Goal: Find specific page/section: Find specific page/section

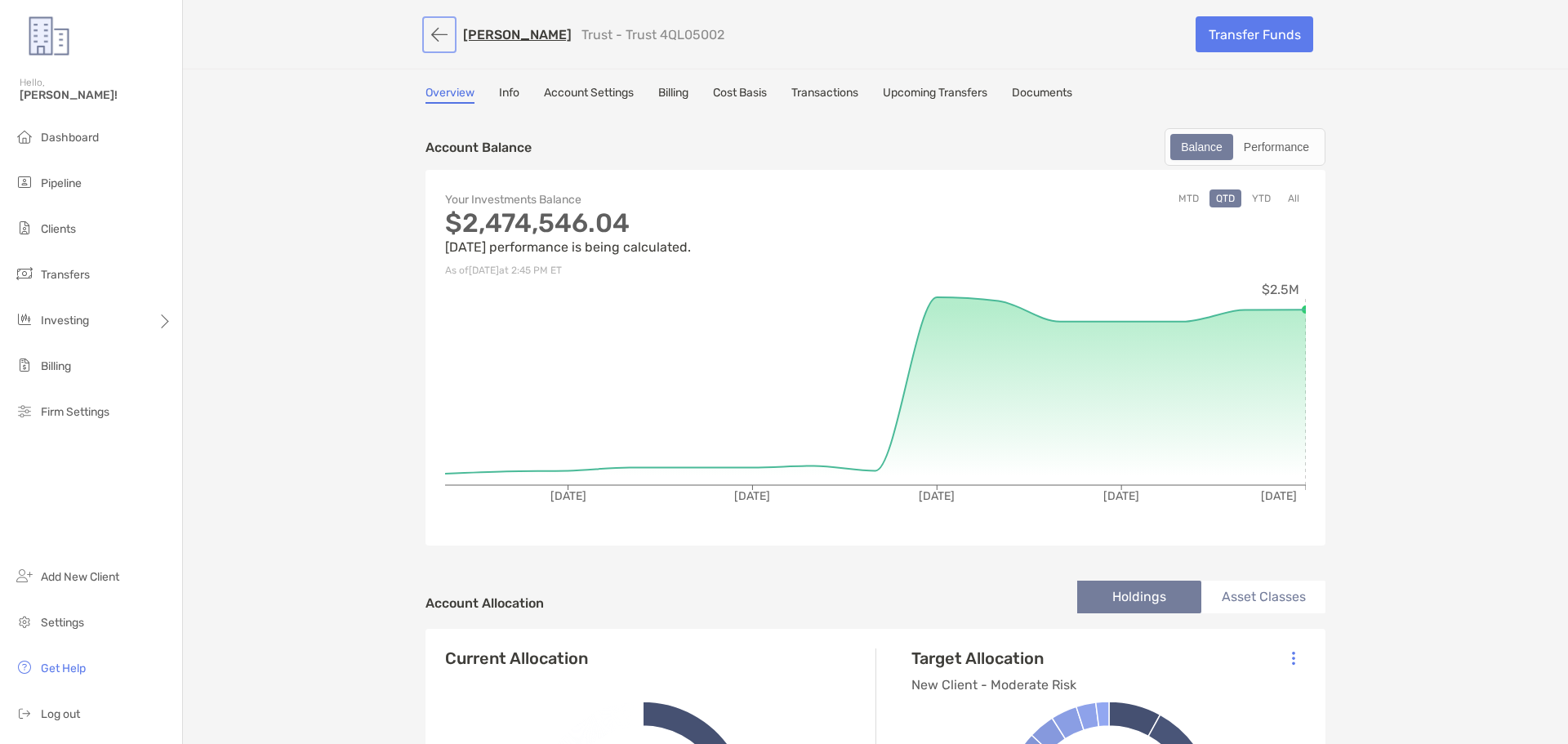
click at [433, 41] on button "button" at bounding box center [440, 35] width 28 height 31
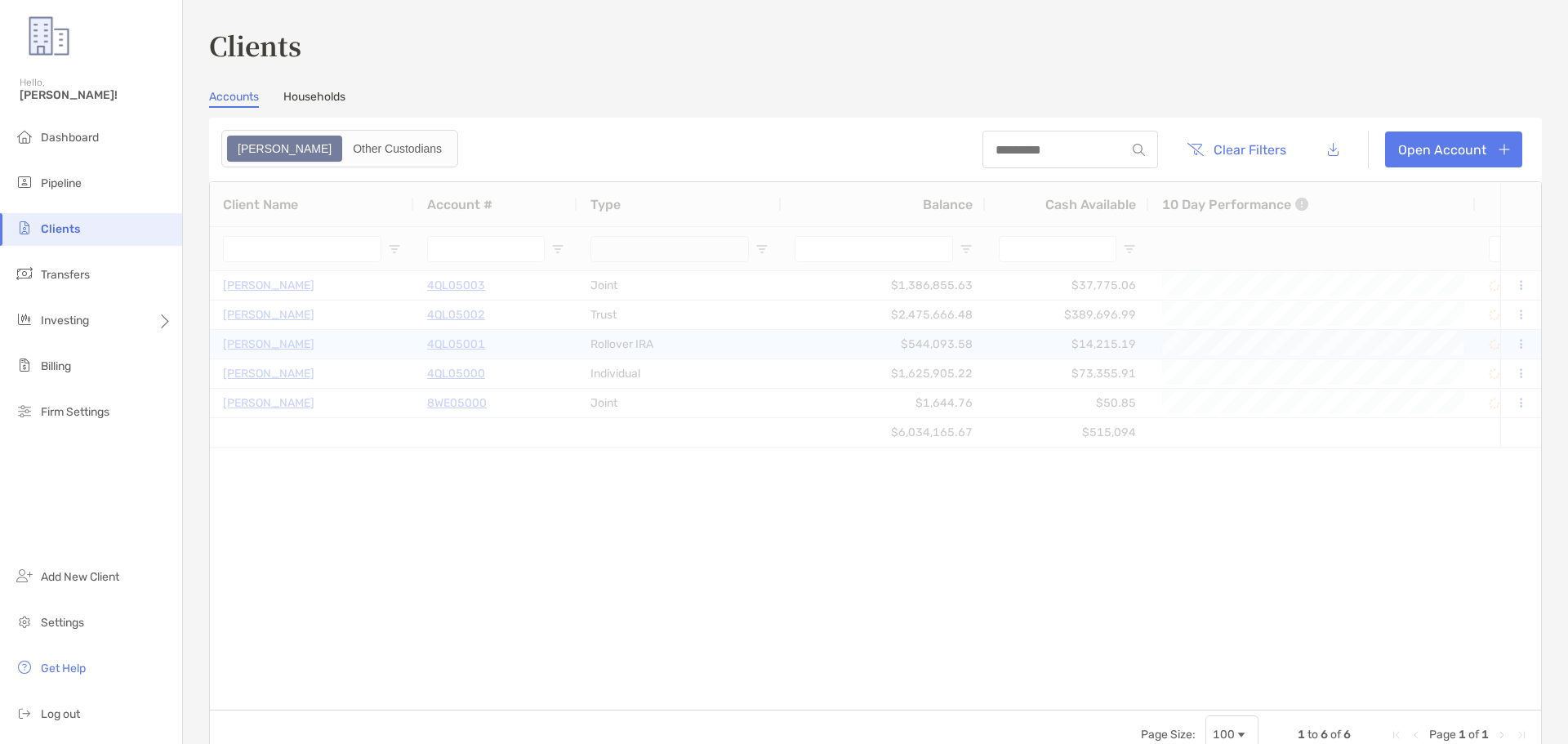
type input "***"
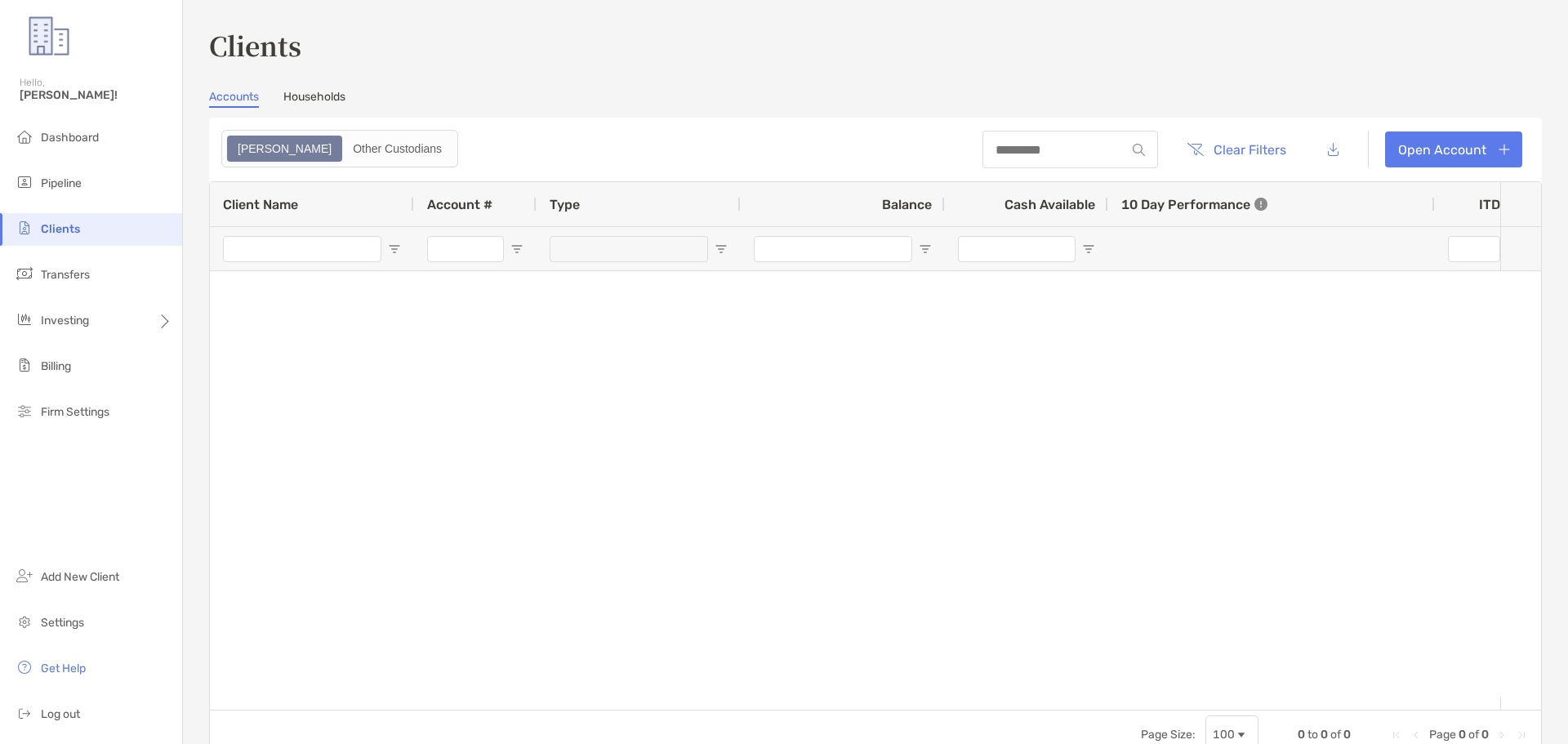
click at [38, 226] on li "Clients" at bounding box center [91, 230] width 182 height 33
click at [317, 87] on div "Clients Accounts Households Zoe Other Custodians Clear Filters Open Account 0 t…" at bounding box center [875, 393] width 1333 height 734
click at [320, 93] on link "Households" at bounding box center [314, 99] width 62 height 18
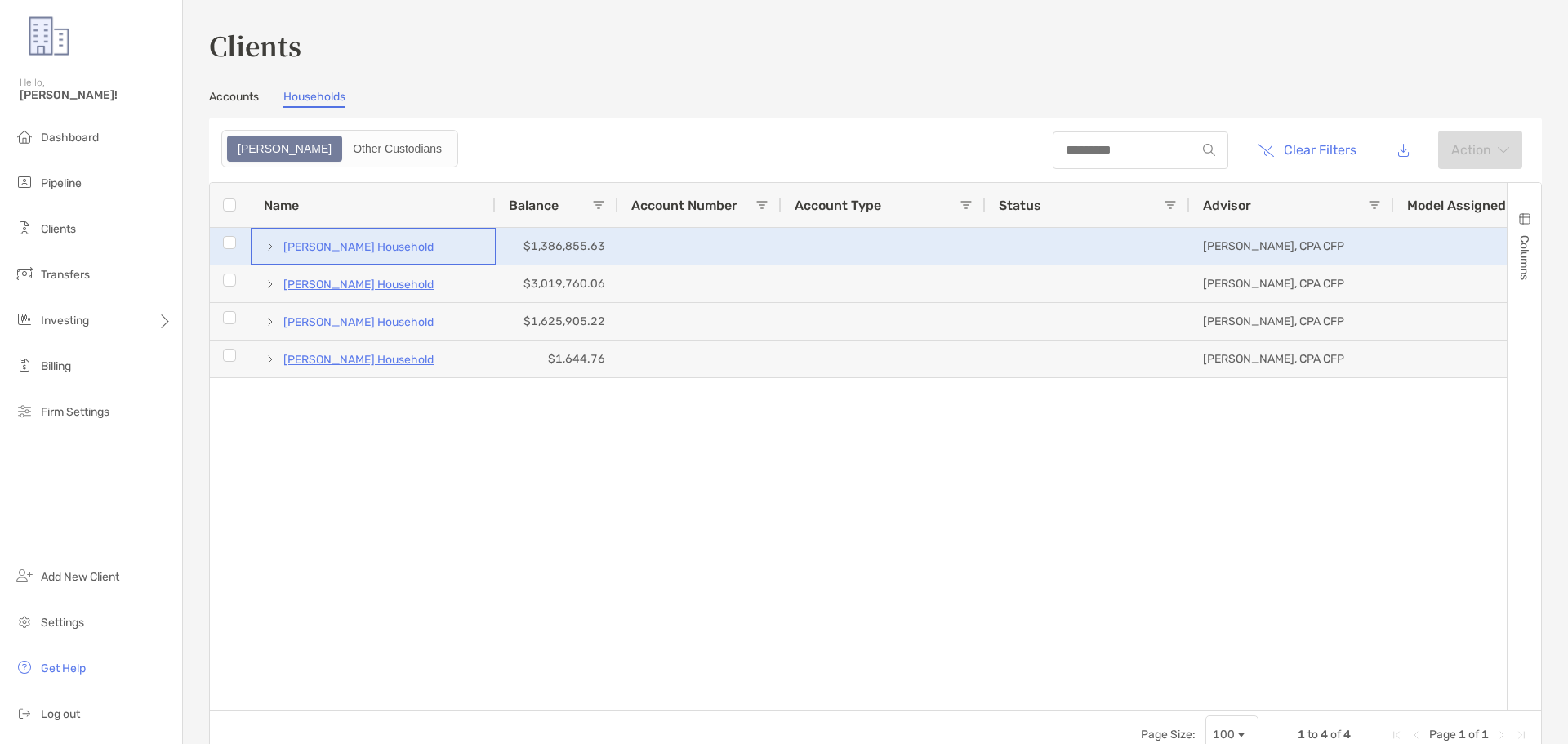
click at [387, 244] on p "[PERSON_NAME] Household" at bounding box center [359, 247] width 150 height 21
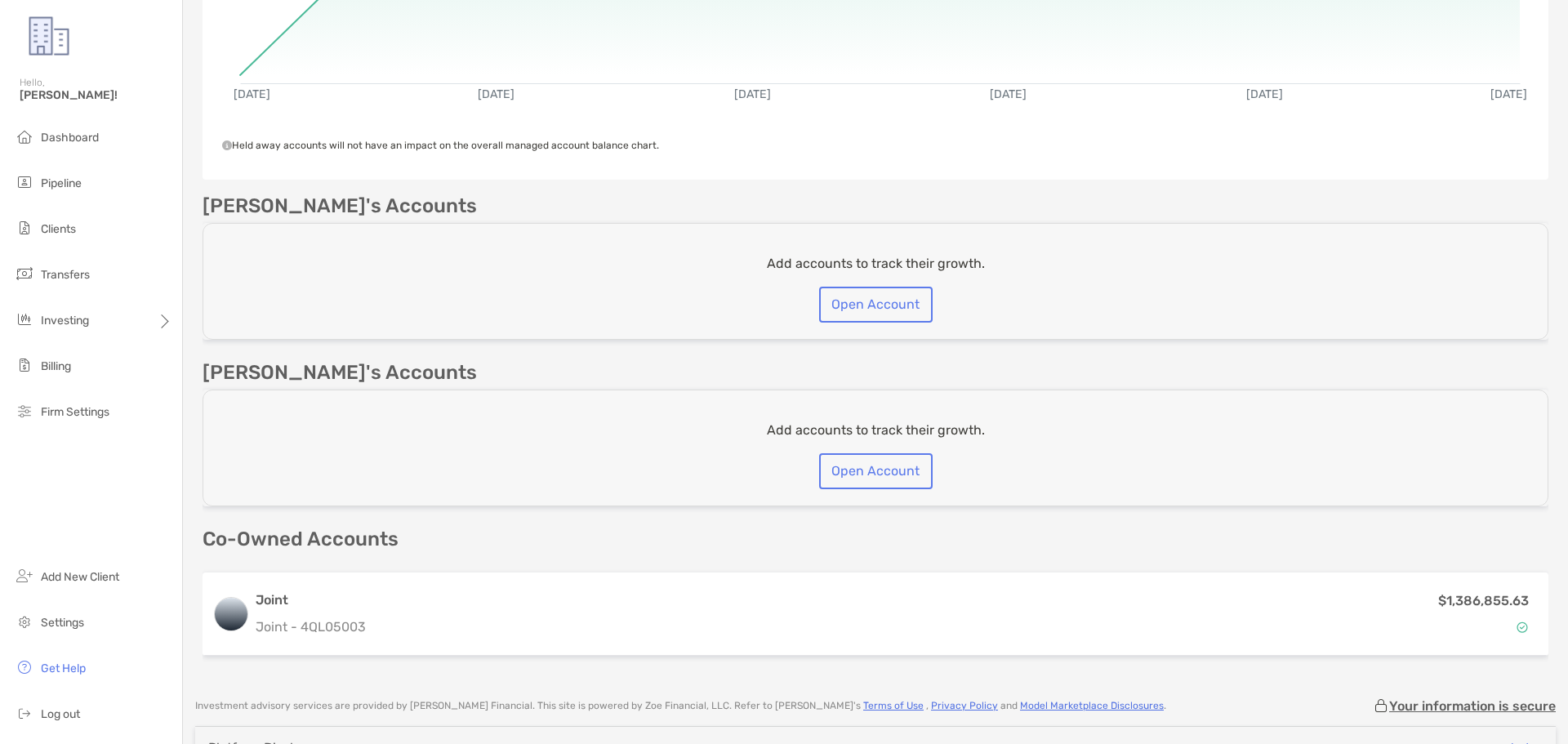
scroll to position [408, 0]
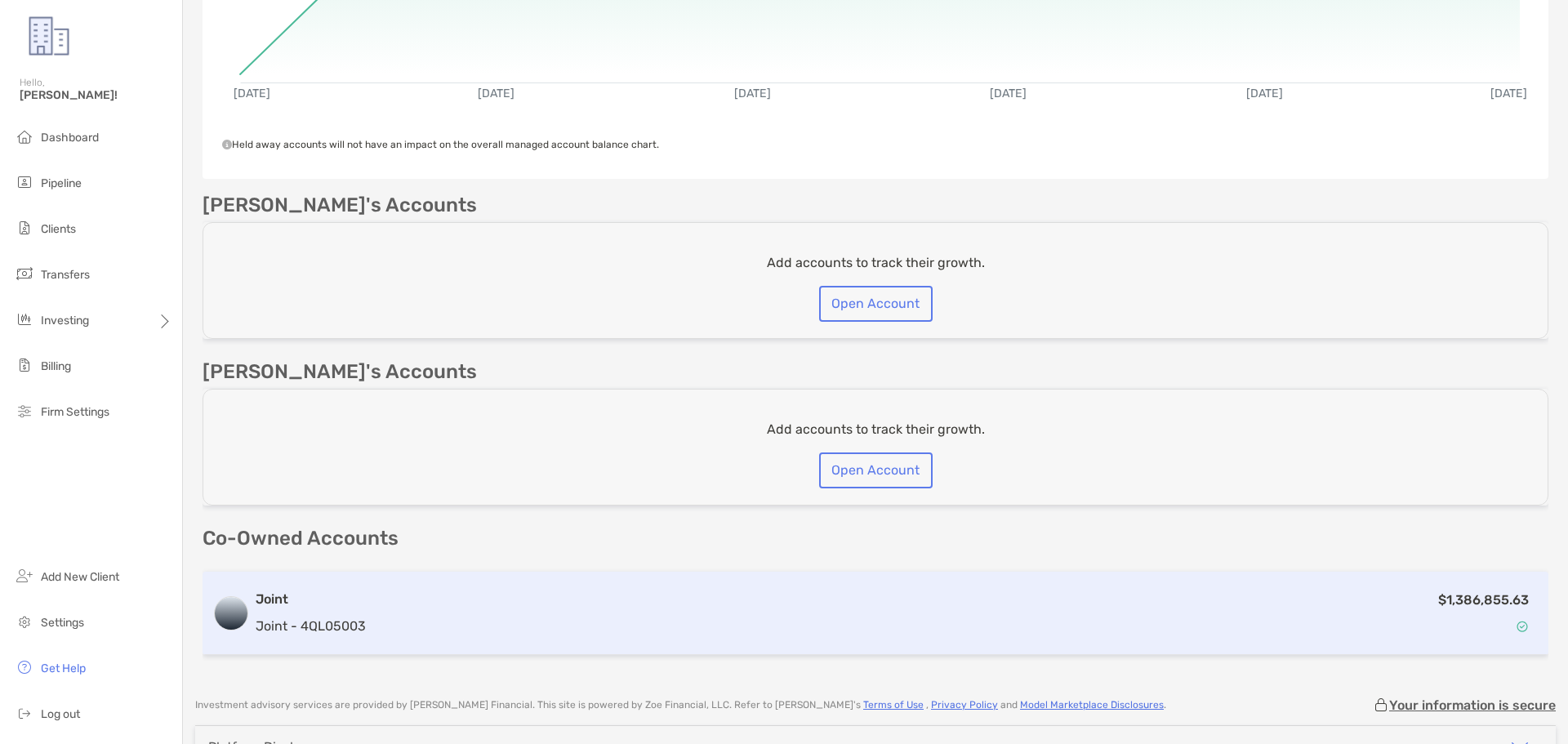
click at [458, 601] on div "$1,386,855.63" at bounding box center [955, 613] width 1166 height 47
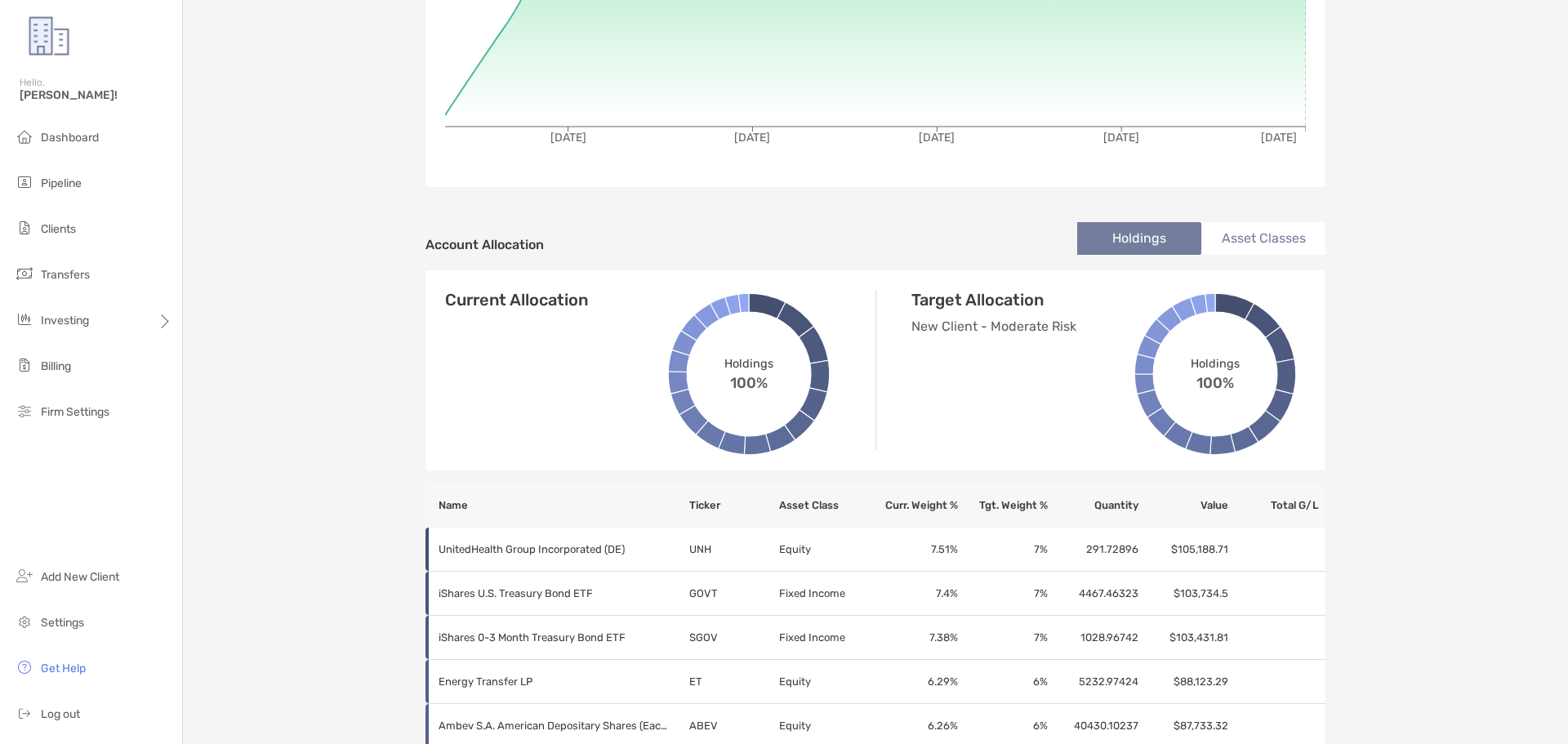
scroll to position [654, 0]
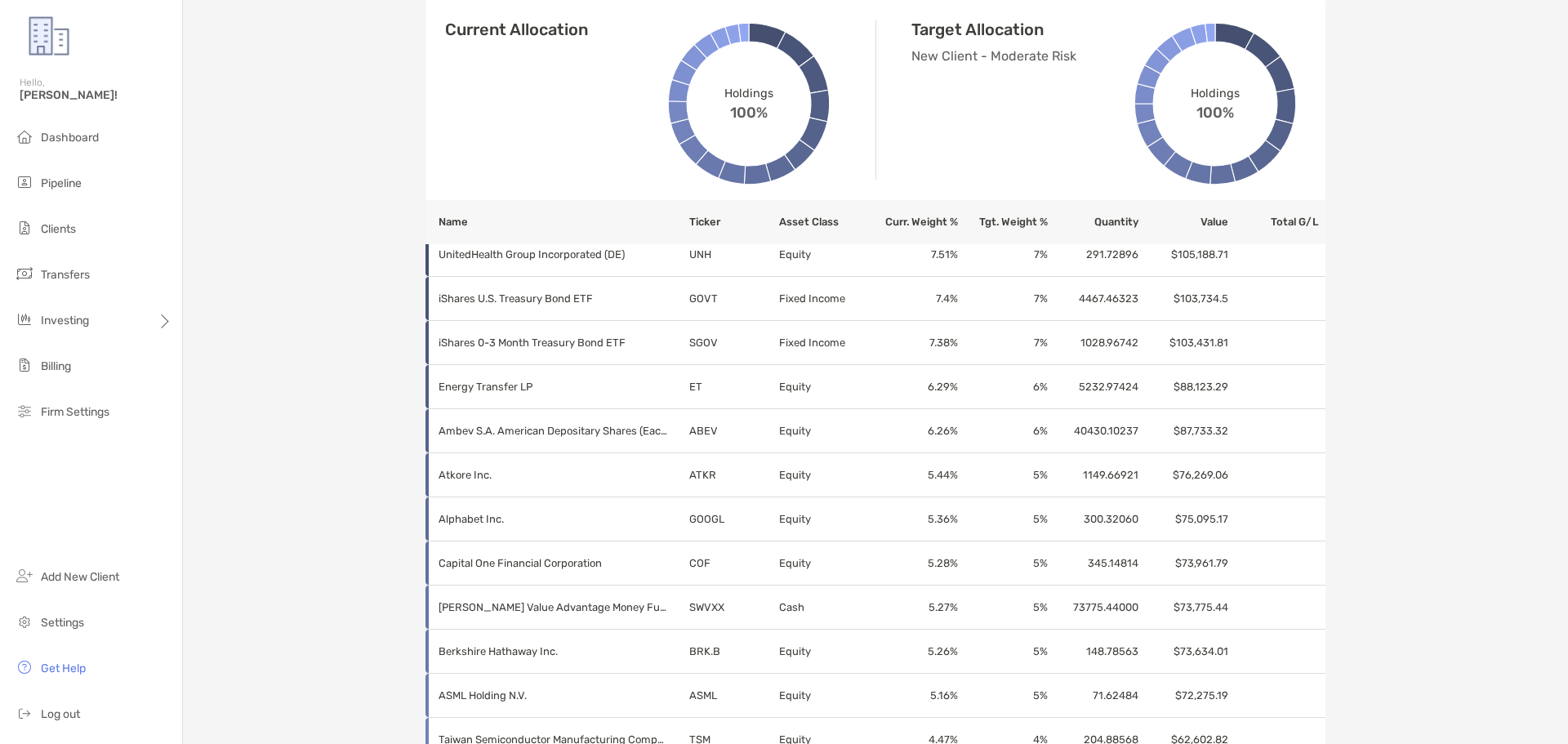
drag, startPoint x: 948, startPoint y: 213, endPoint x: 940, endPoint y: 221, distance: 11.3
click at [943, 220] on th "Curr. Weight %" at bounding box center [913, 222] width 90 height 44
click at [940, 221] on th "Curr. Weight %" at bounding box center [913, 222] width 90 height 44
click at [893, 222] on th "Curr. Weight %" at bounding box center [913, 222] width 90 height 44
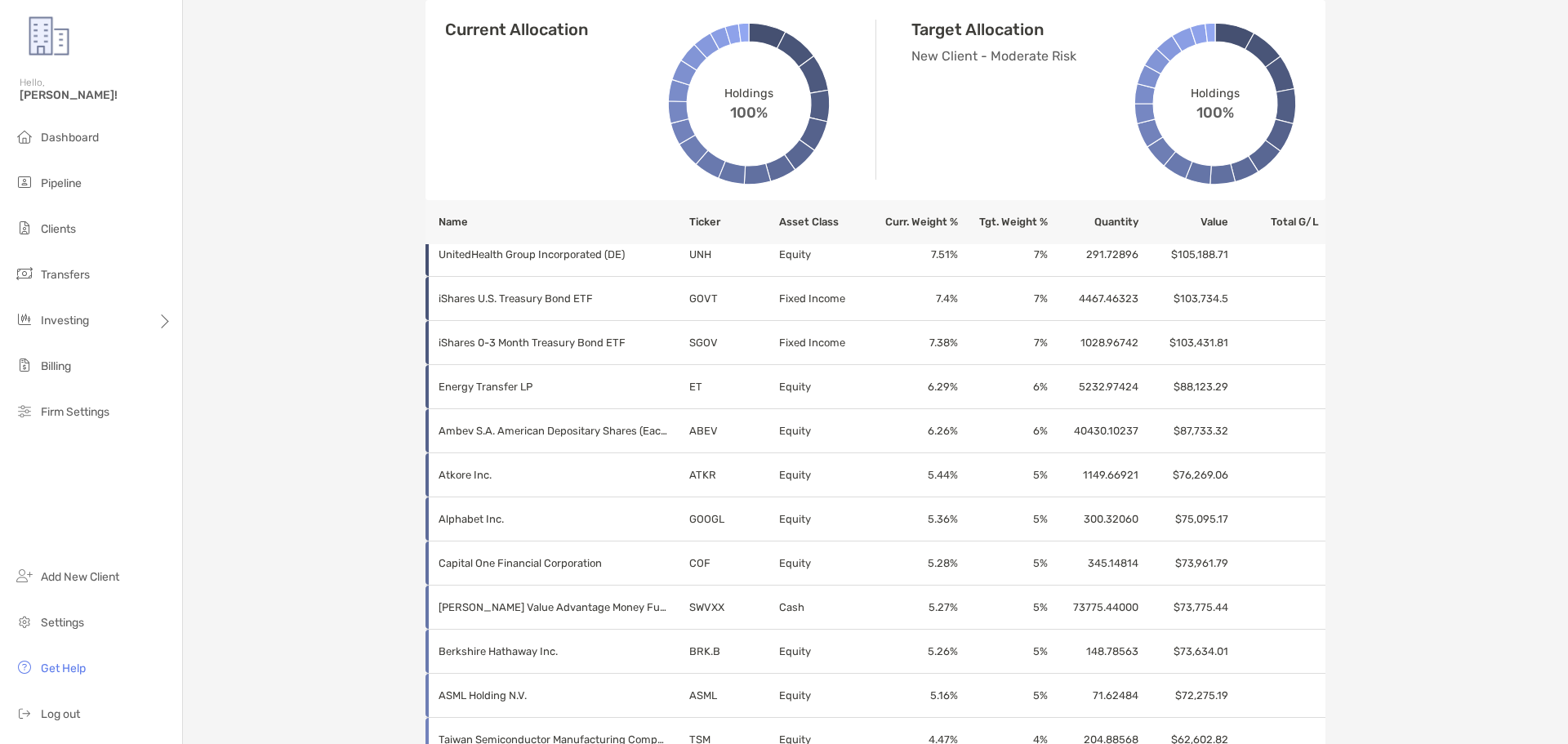
click at [1208, 222] on th "Value" at bounding box center [1184, 222] width 90 height 44
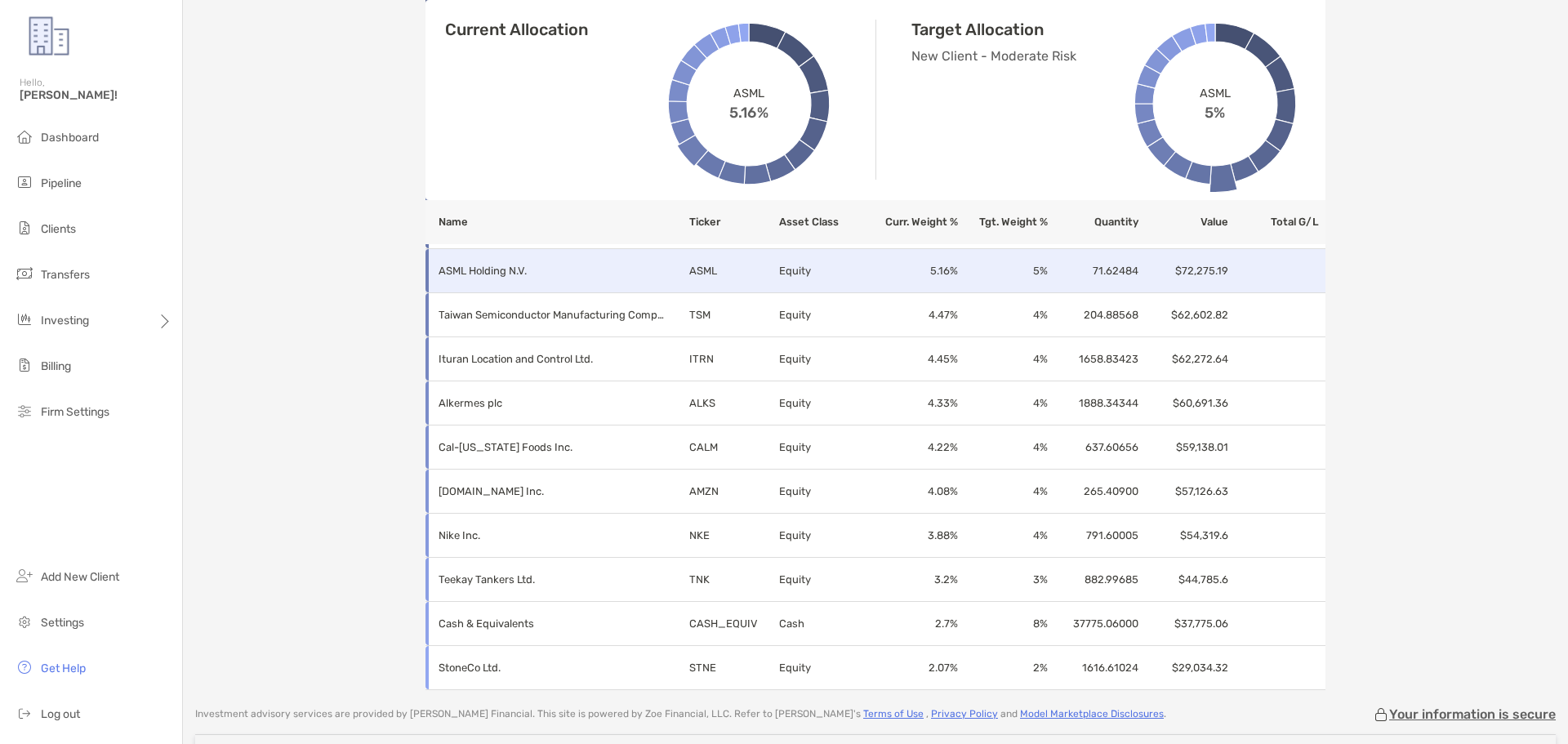
scroll to position [1108, 0]
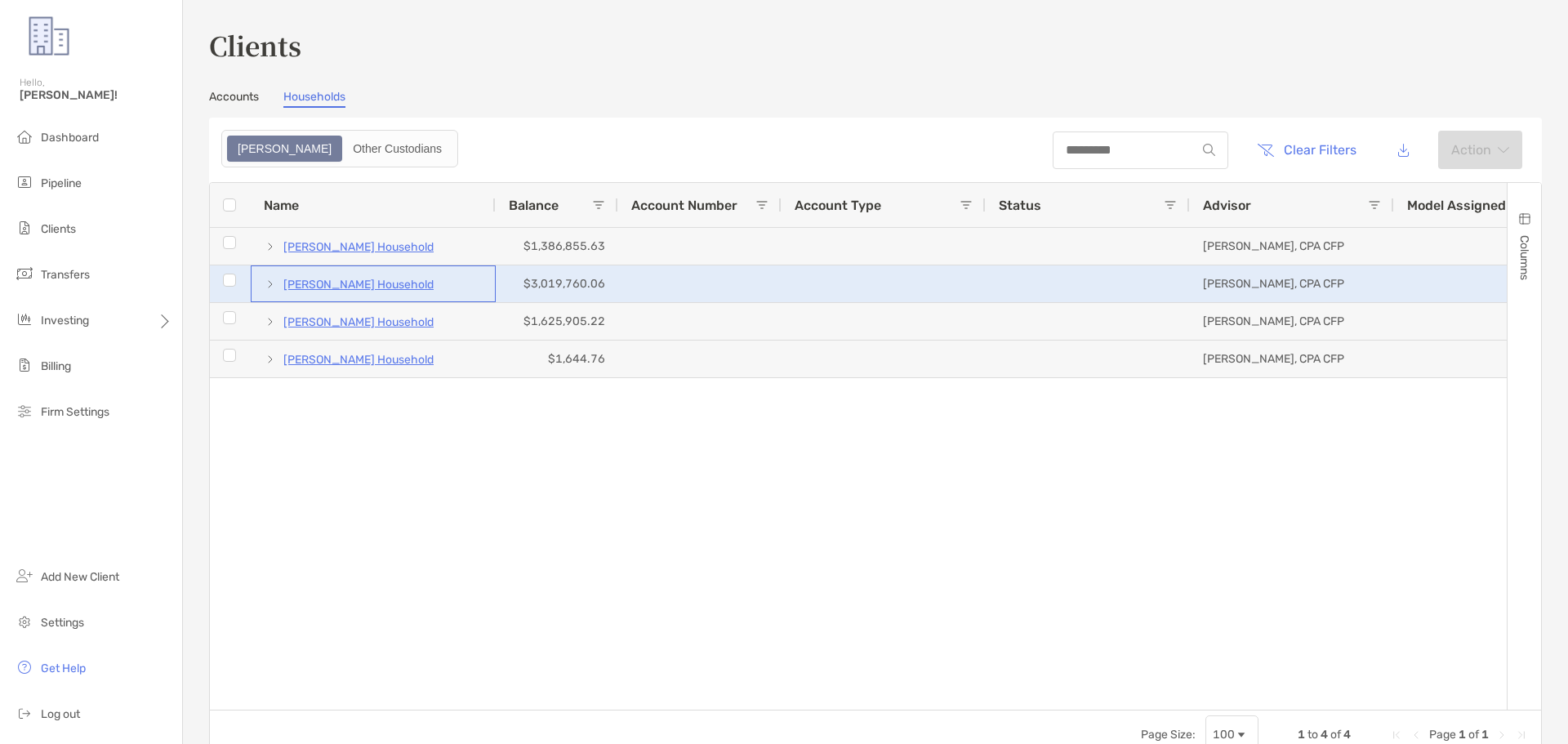
click at [368, 280] on p "[PERSON_NAME] Household" at bounding box center [359, 284] width 150 height 21
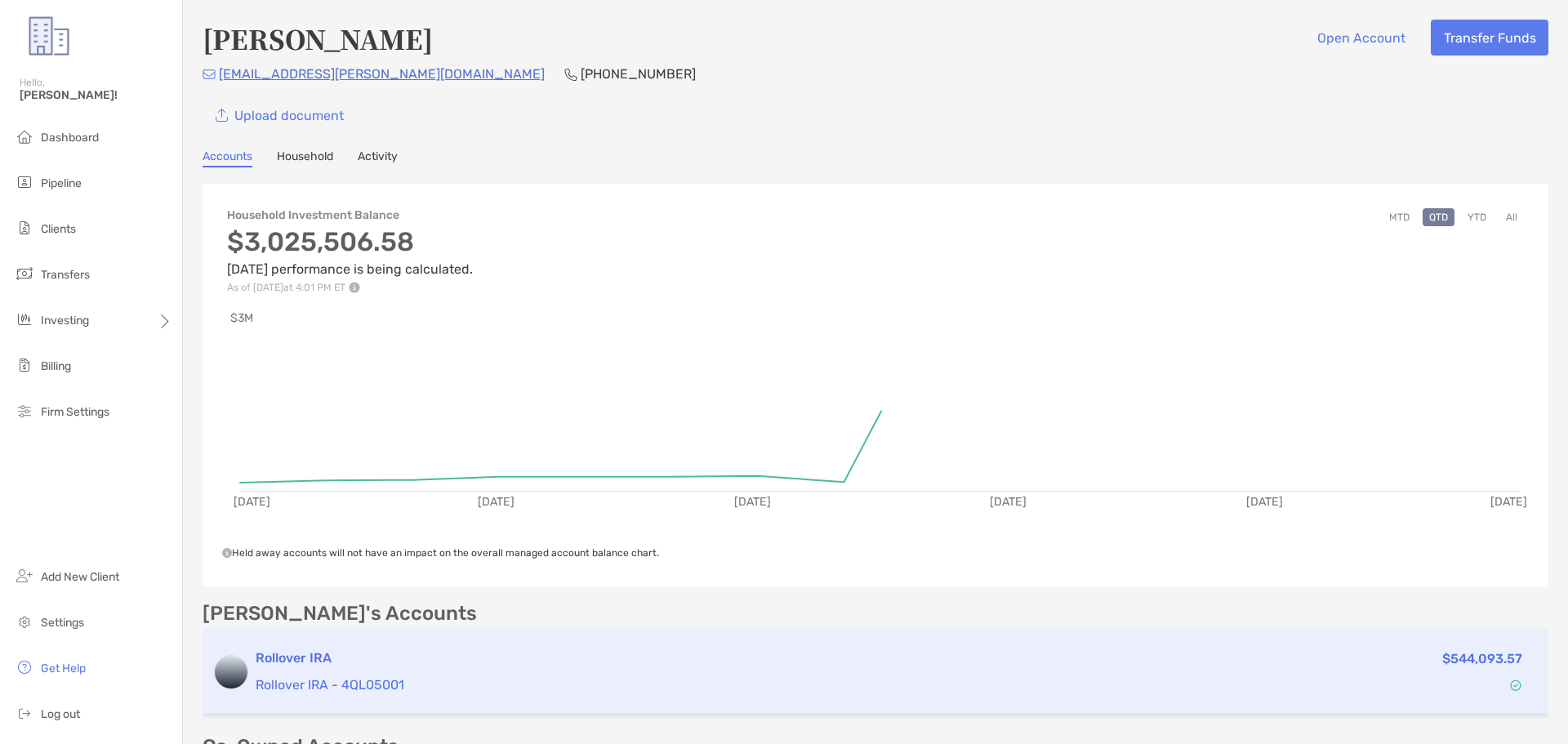
click at [633, 659] on h3 "Rollover IRA" at bounding box center [734, 659] width 959 height 20
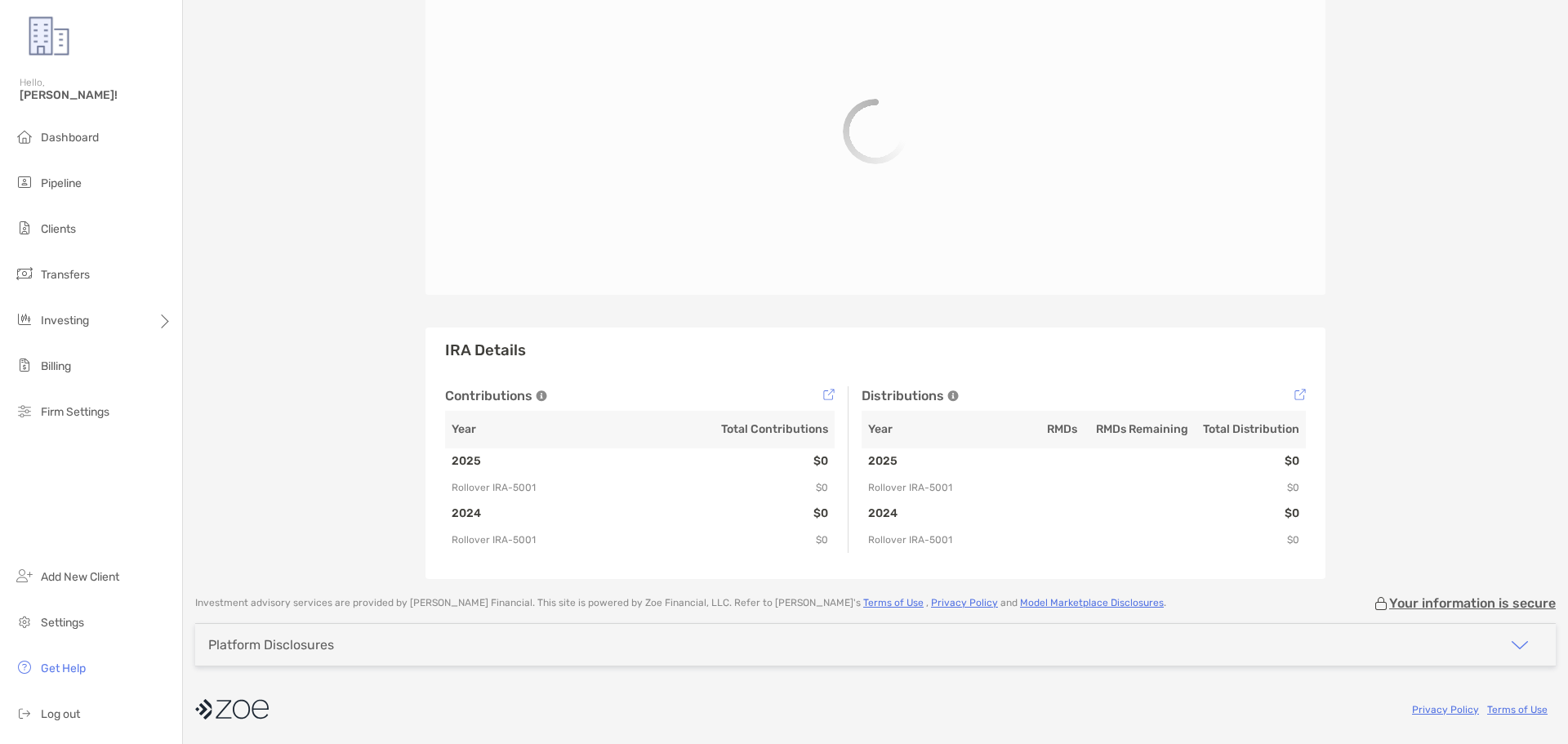
scroll to position [654, 0]
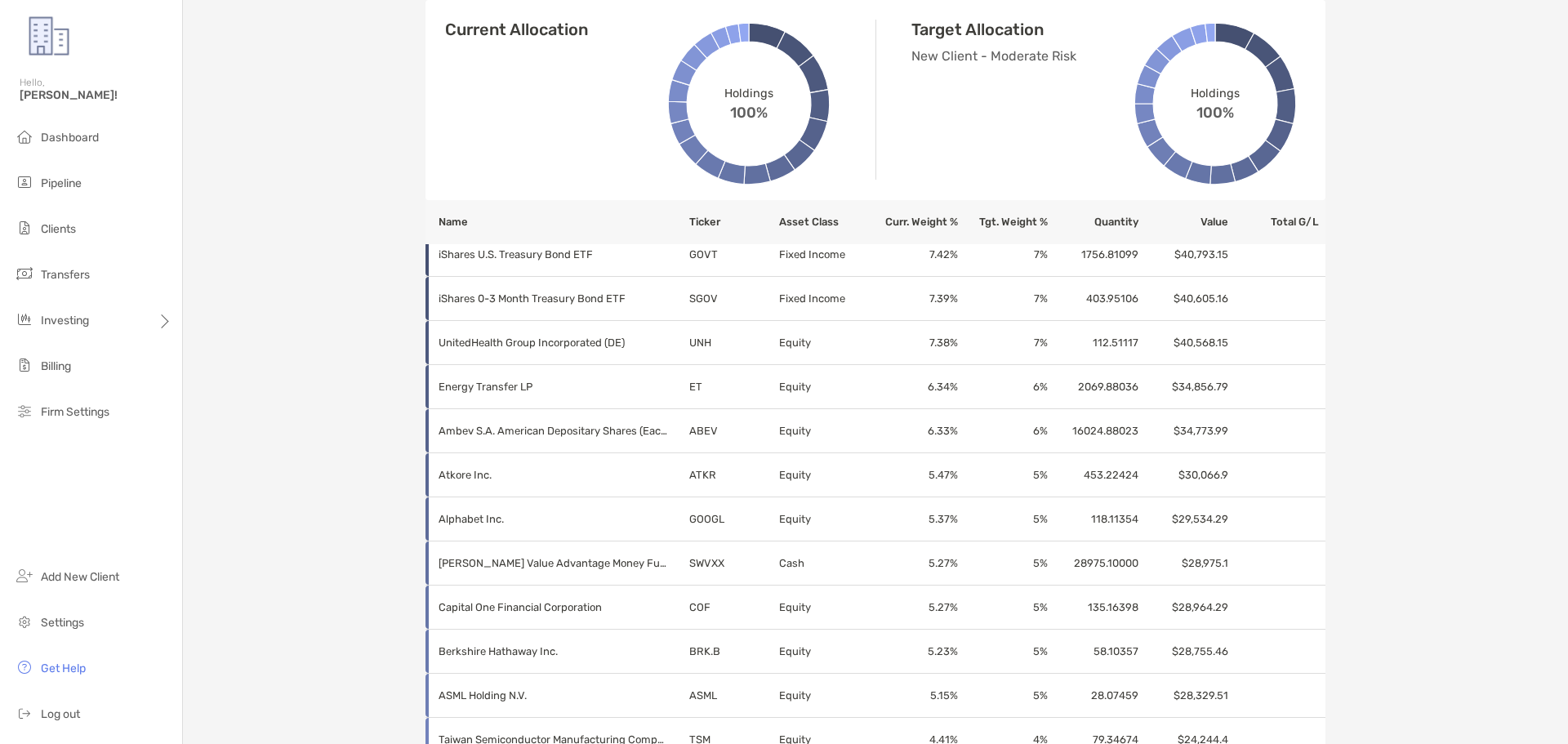
click at [1441, 556] on div "[PERSON_NAME] Rollover IRA - Rollover IRA 4QL05001 Transfer Funds Overview Info…" at bounding box center [875, 370] width 1385 height 2047
click at [1397, 610] on div "[PERSON_NAME] Rollover IRA - Rollover IRA 4QL05001 Transfer Funds Overview Info…" at bounding box center [875, 370] width 1385 height 2047
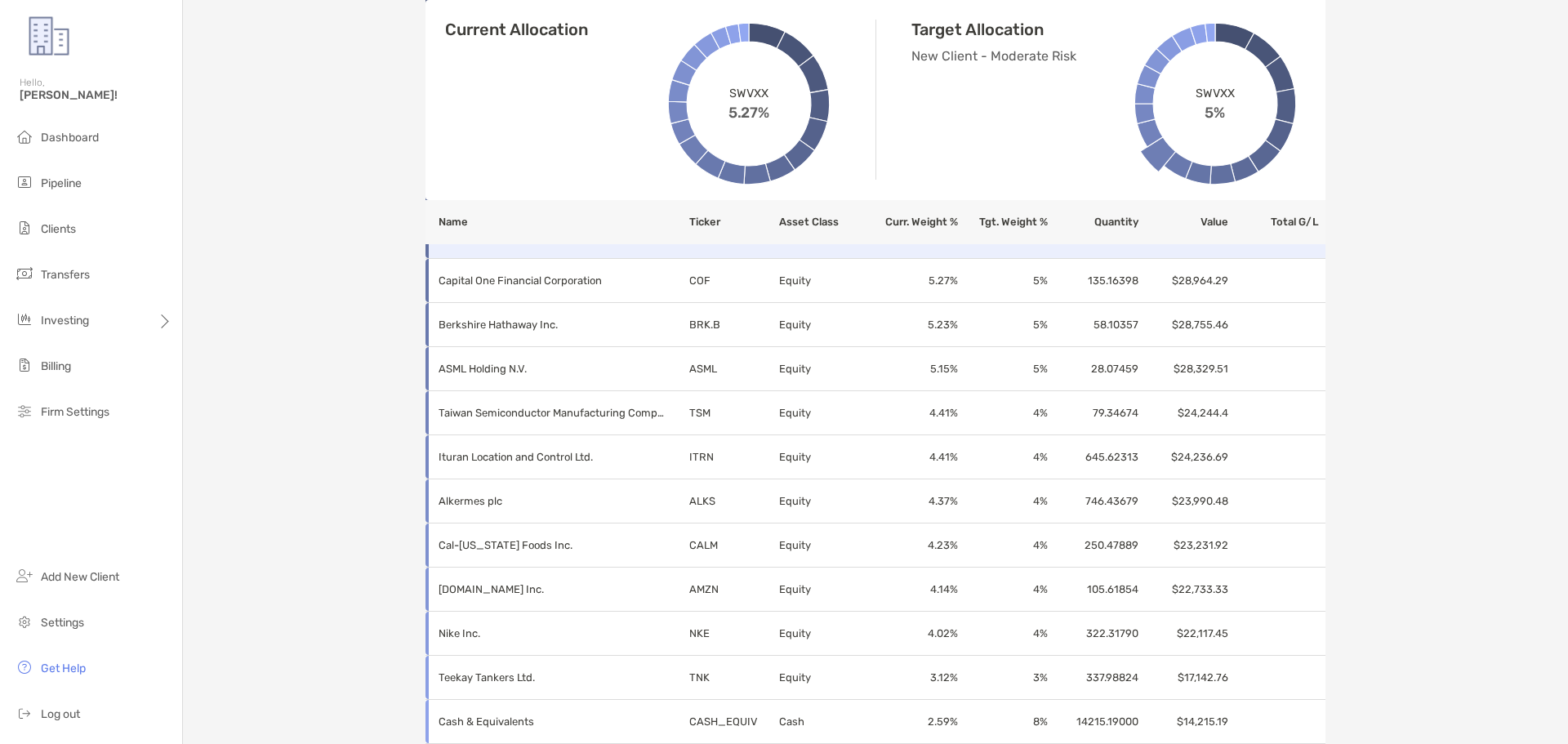
scroll to position [1062, 0]
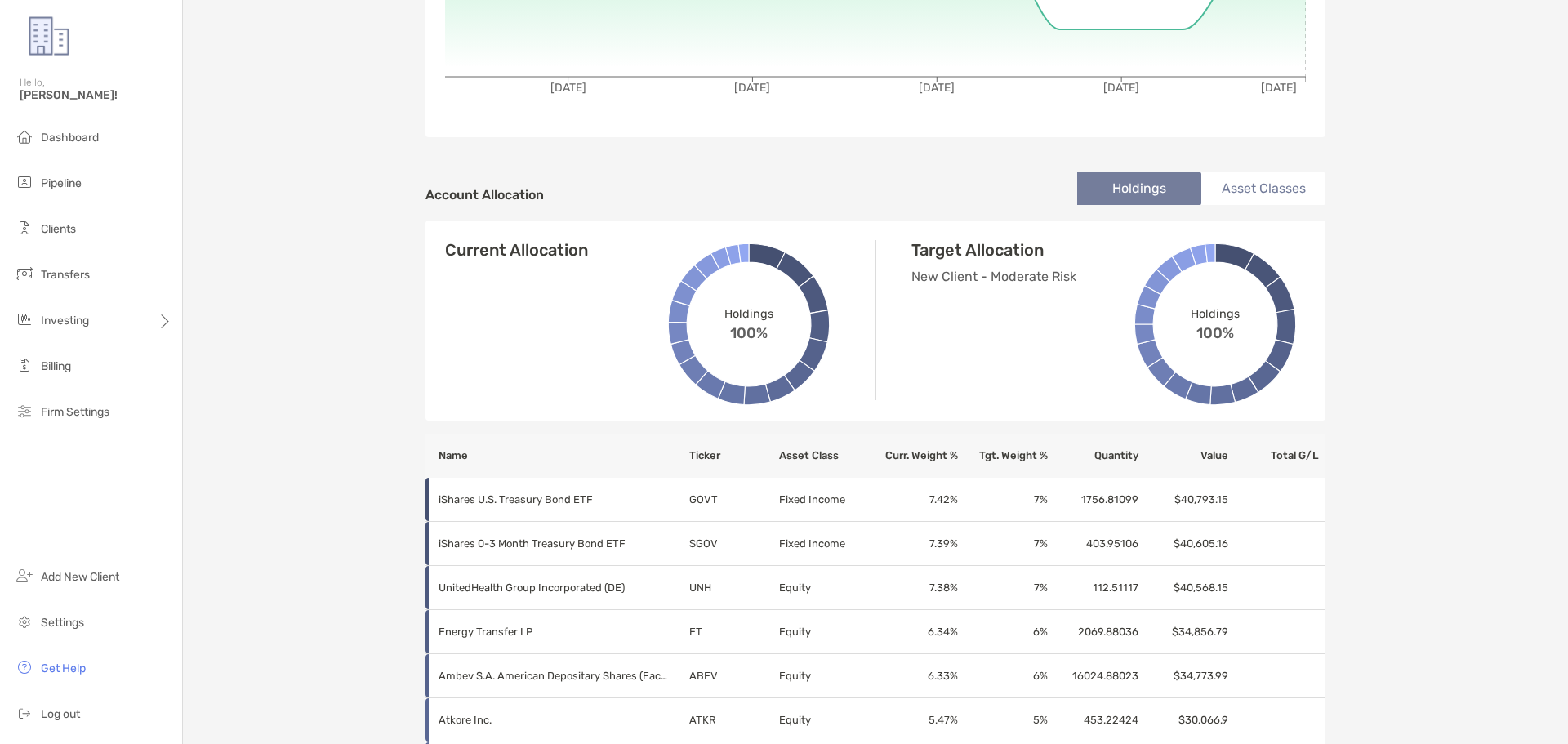
scroll to position [0, 0]
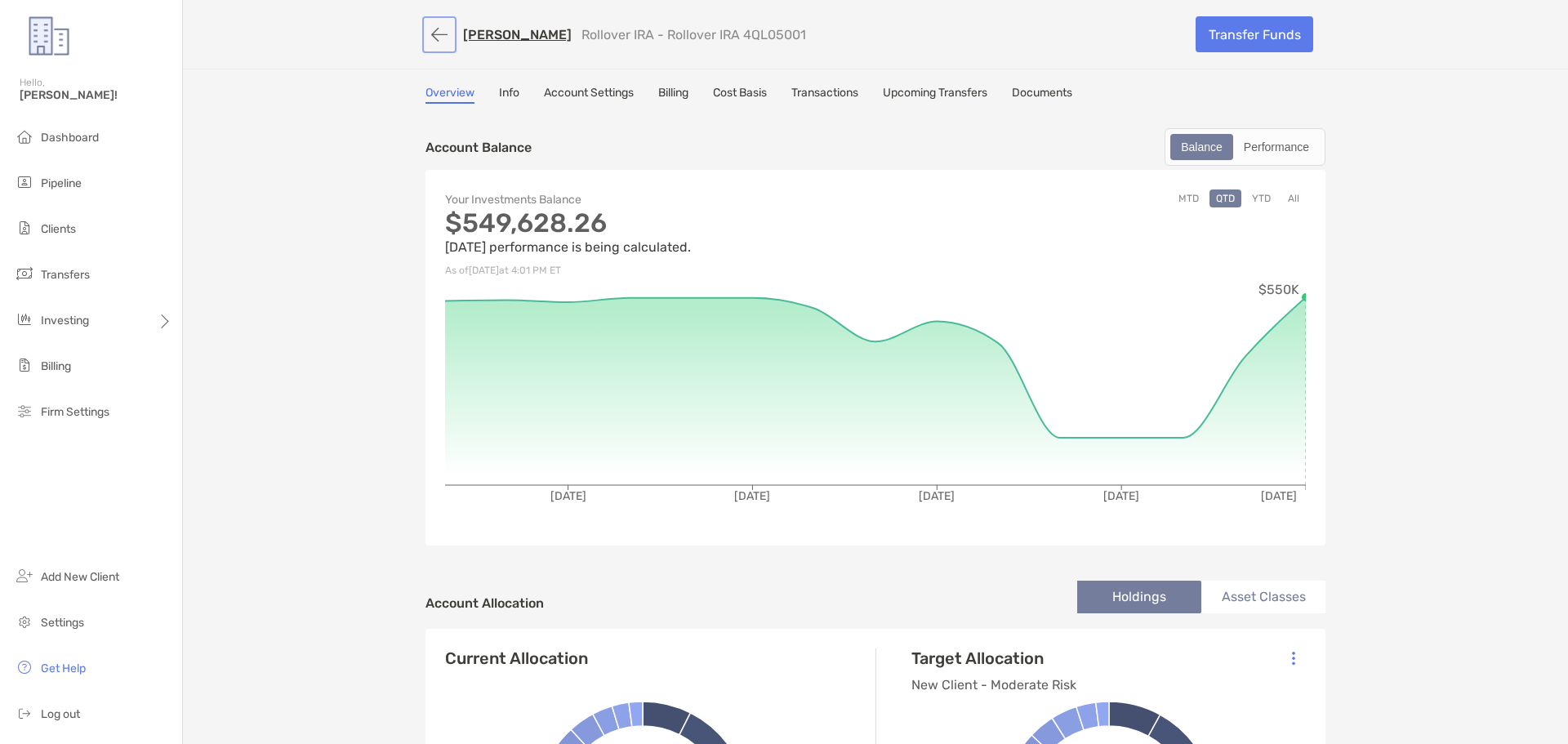
click at [428, 33] on button "button" at bounding box center [440, 35] width 28 height 31
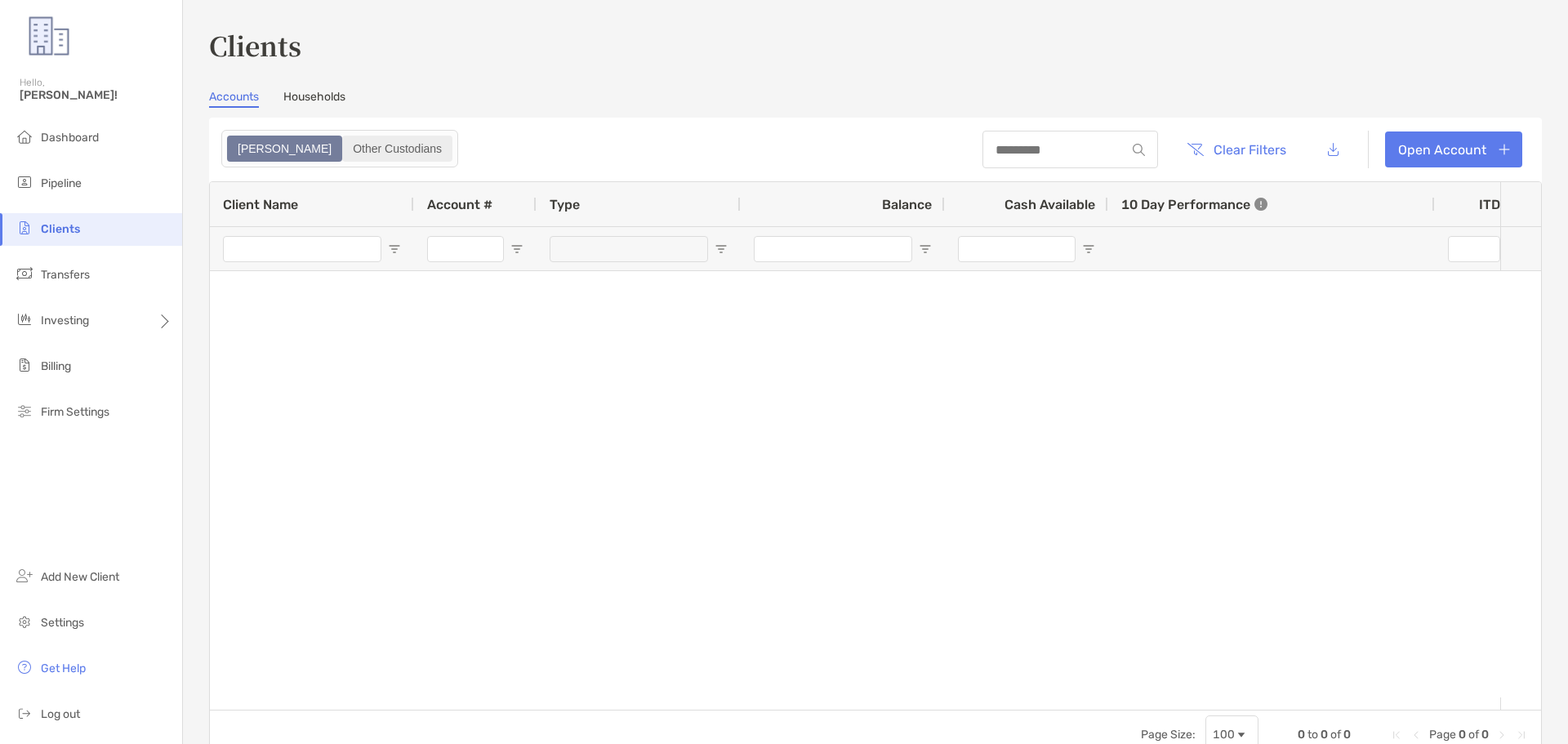
click at [344, 142] on div "Other Custodians" at bounding box center [397, 149] width 107 height 23
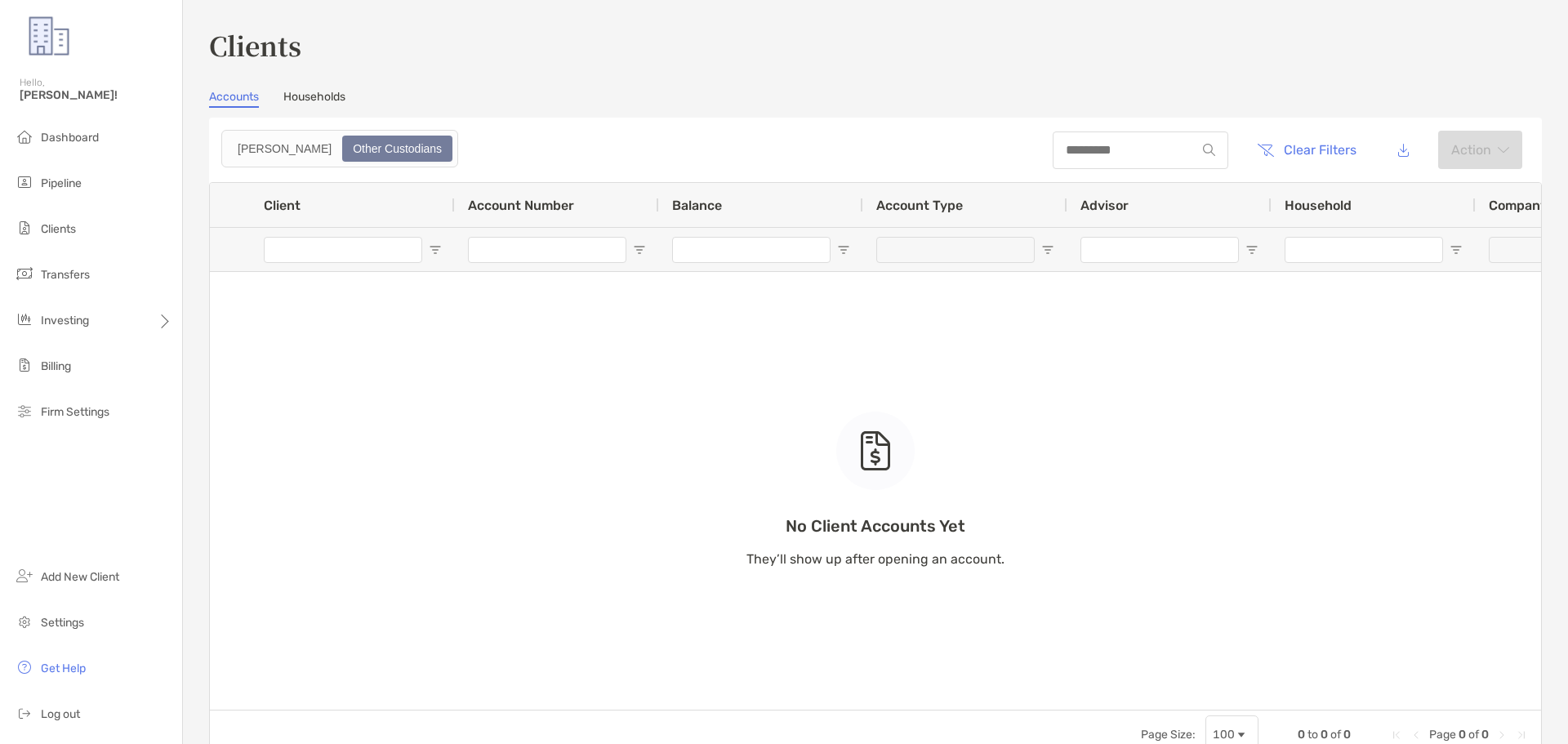
click at [306, 99] on link "Households" at bounding box center [314, 99] width 62 height 18
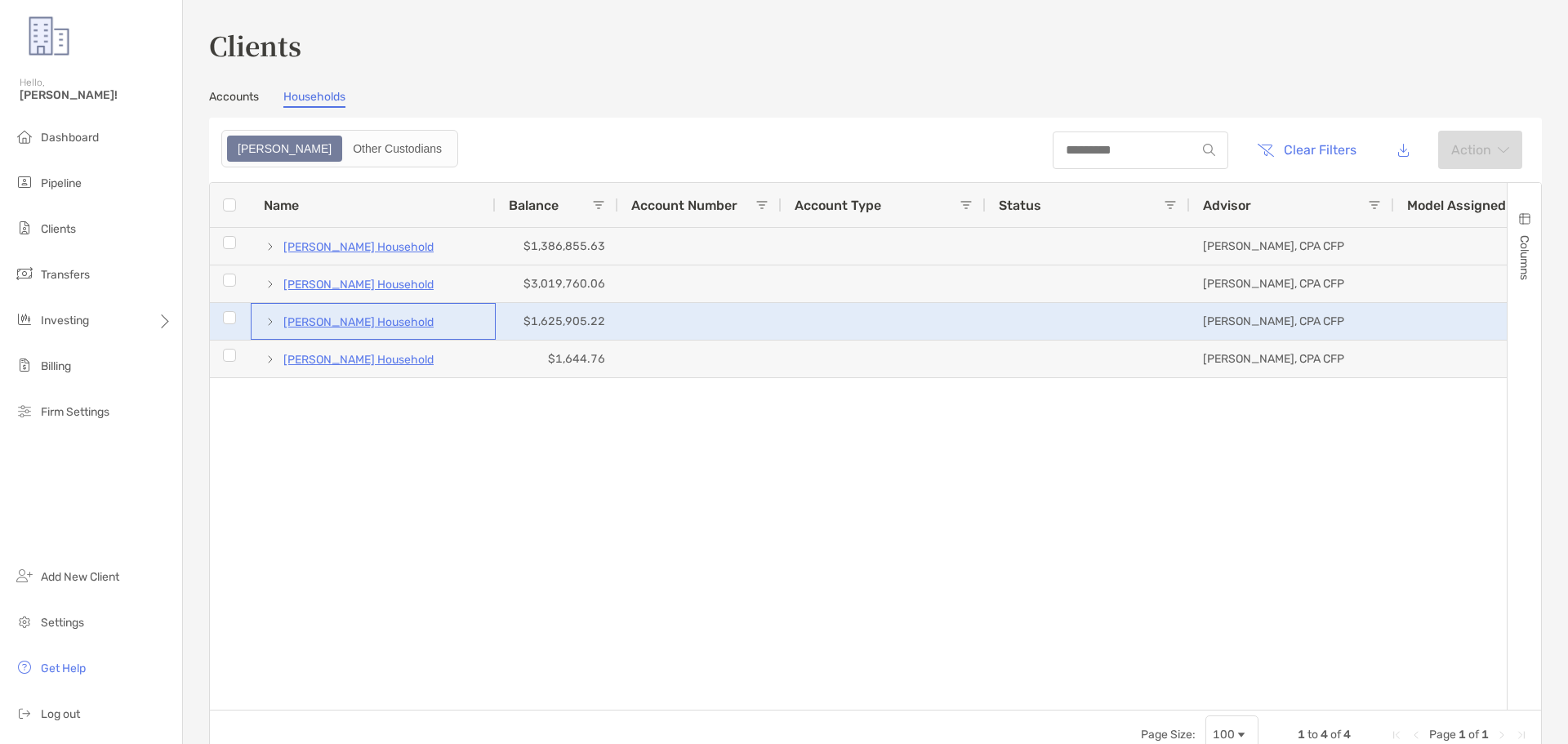
click at [376, 327] on p "[PERSON_NAME] Household" at bounding box center [359, 322] width 150 height 21
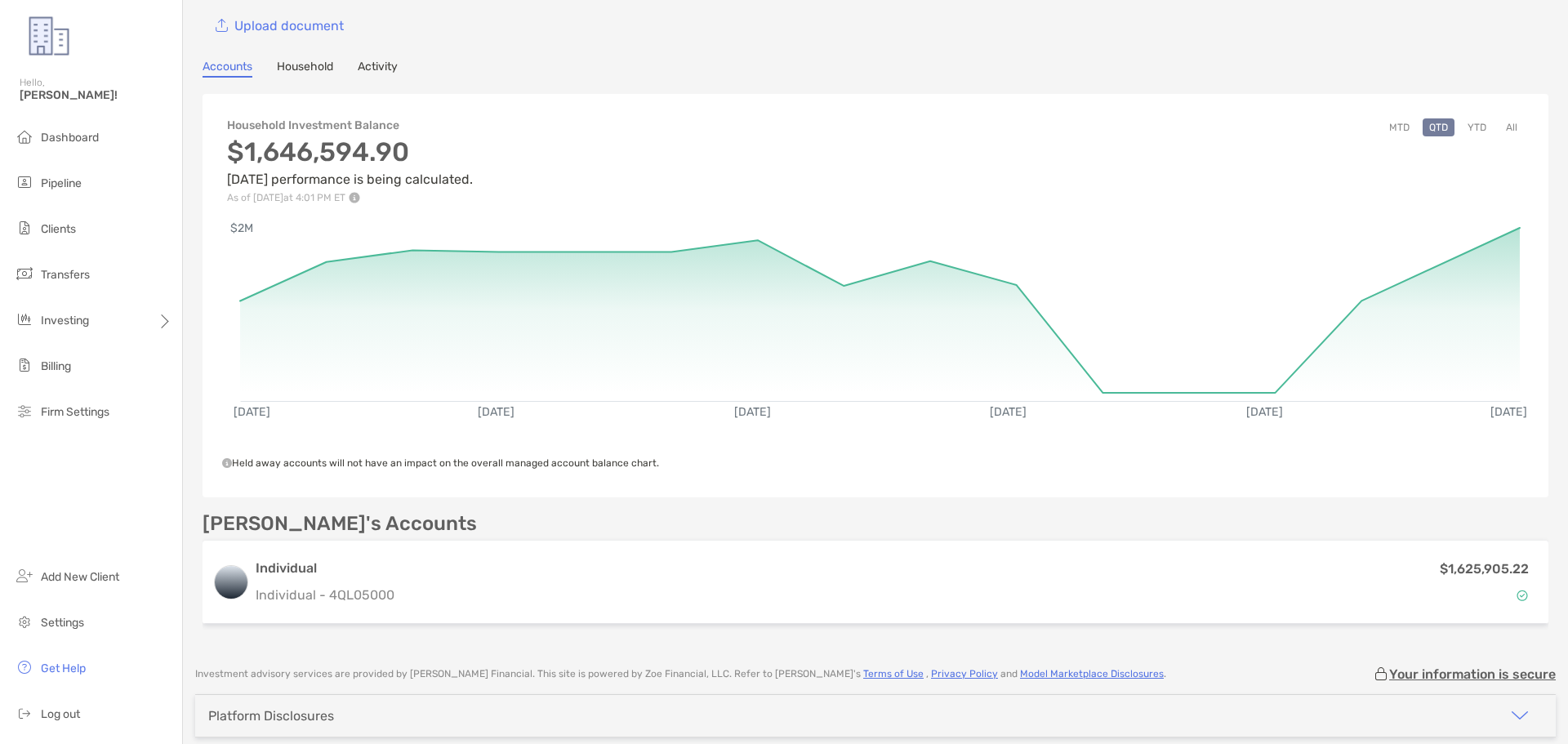
scroll to position [157, 0]
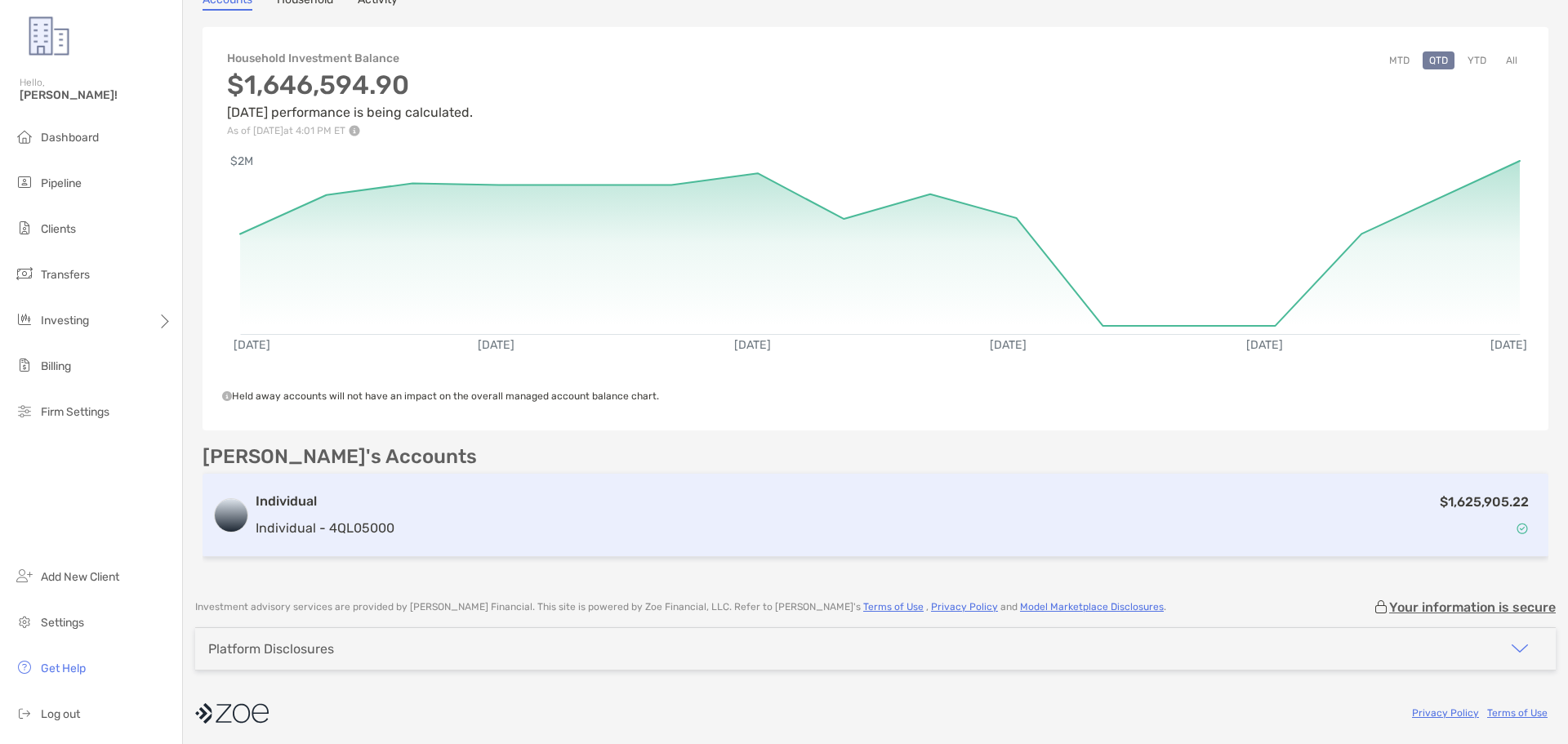
click at [316, 502] on h3 "Individual" at bounding box center [325, 502] width 139 height 20
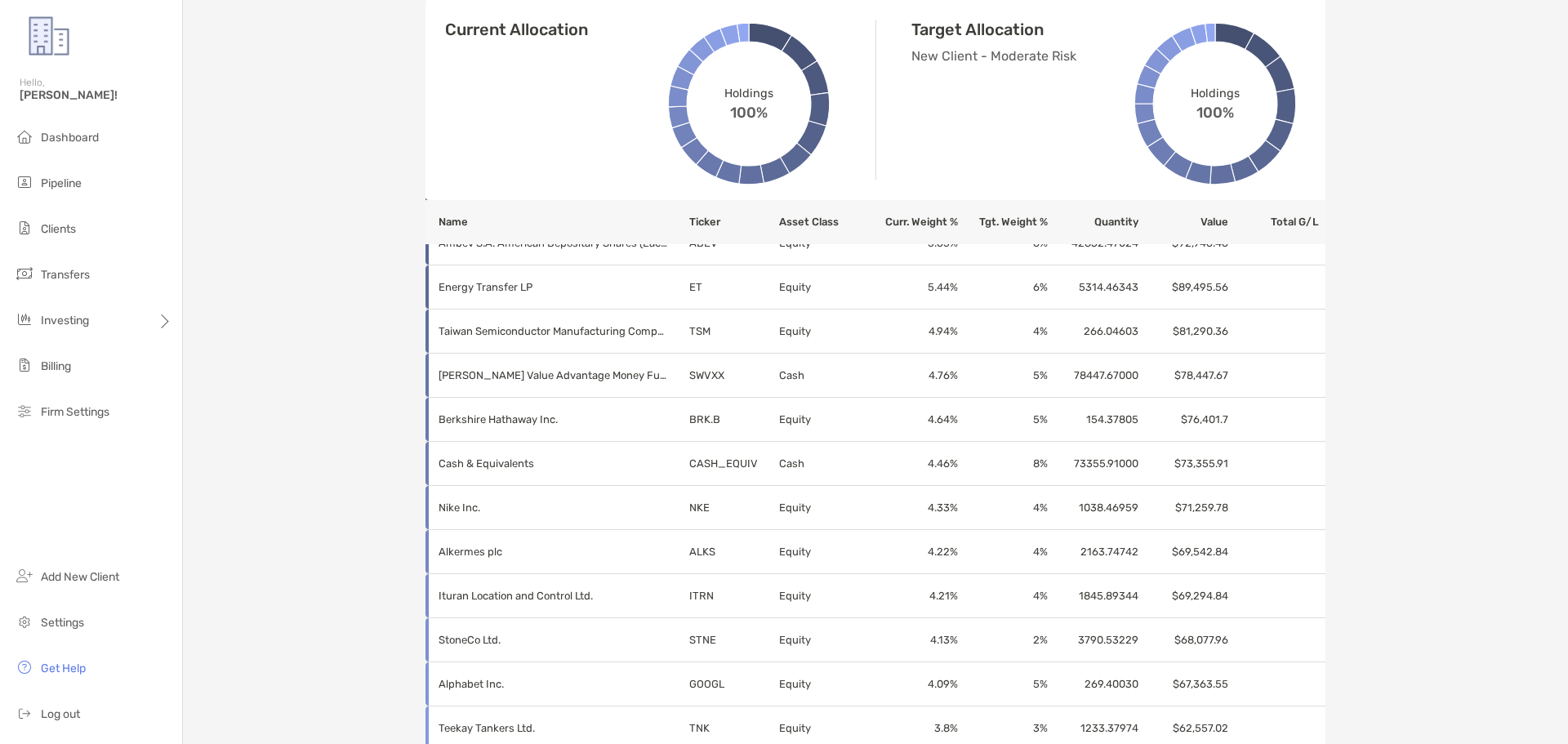
scroll to position [923, 0]
